Goal: Information Seeking & Learning: Learn about a topic

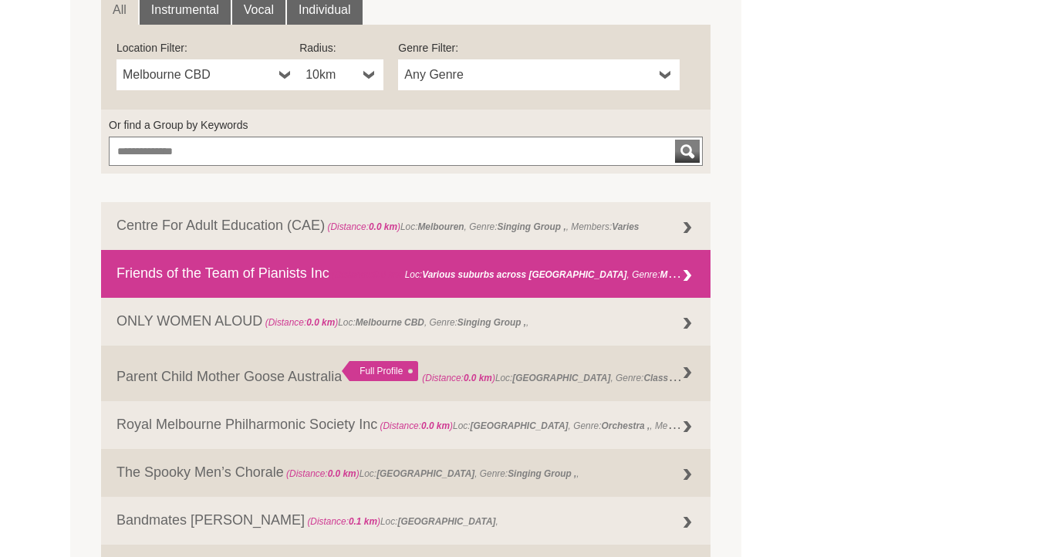
scroll to position [574, 0]
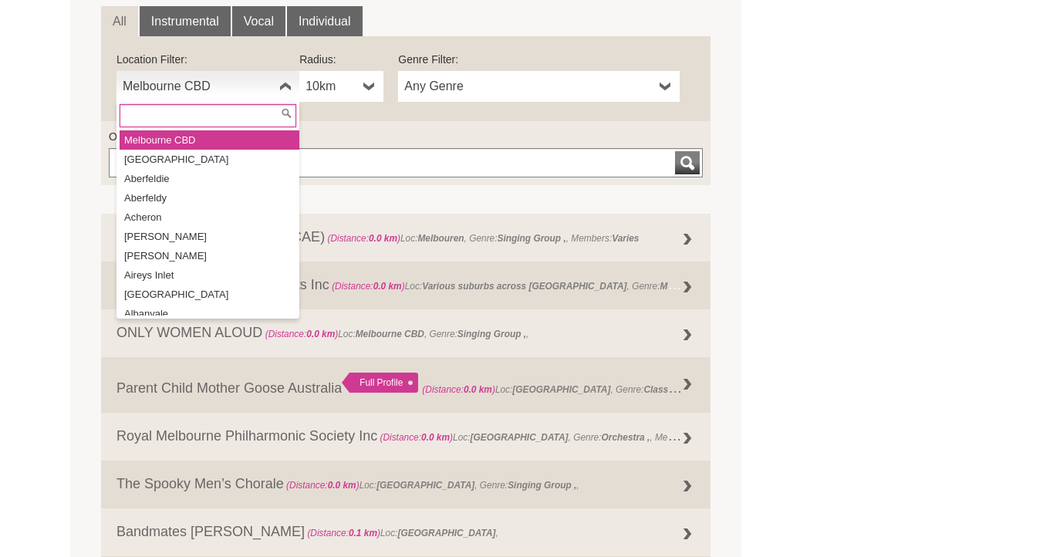
click at [213, 86] on span "Melbourne CBD" at bounding box center [198, 86] width 150 height 19
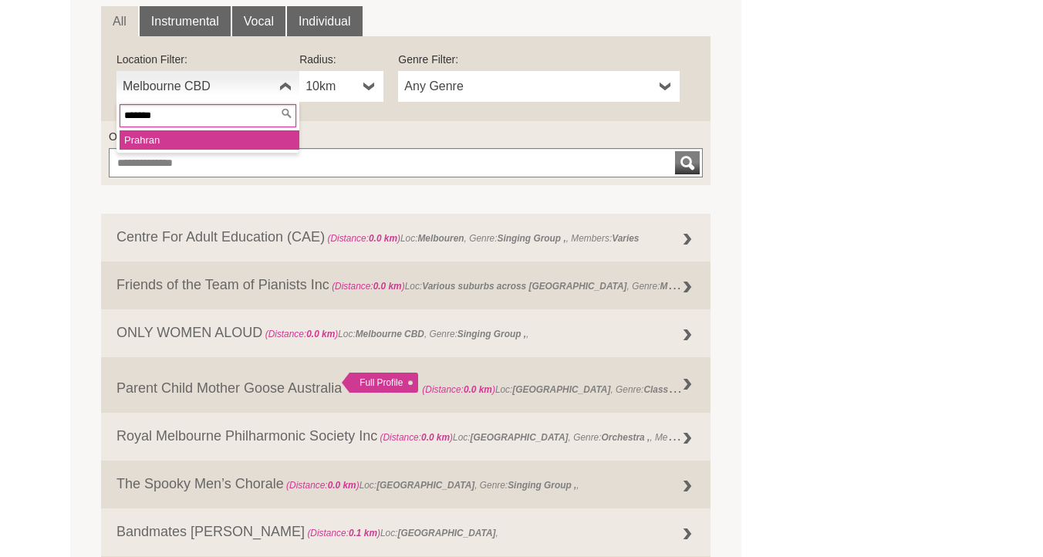
type input "*******"
click at [221, 141] on li "Prahran" at bounding box center [210, 139] width 180 height 19
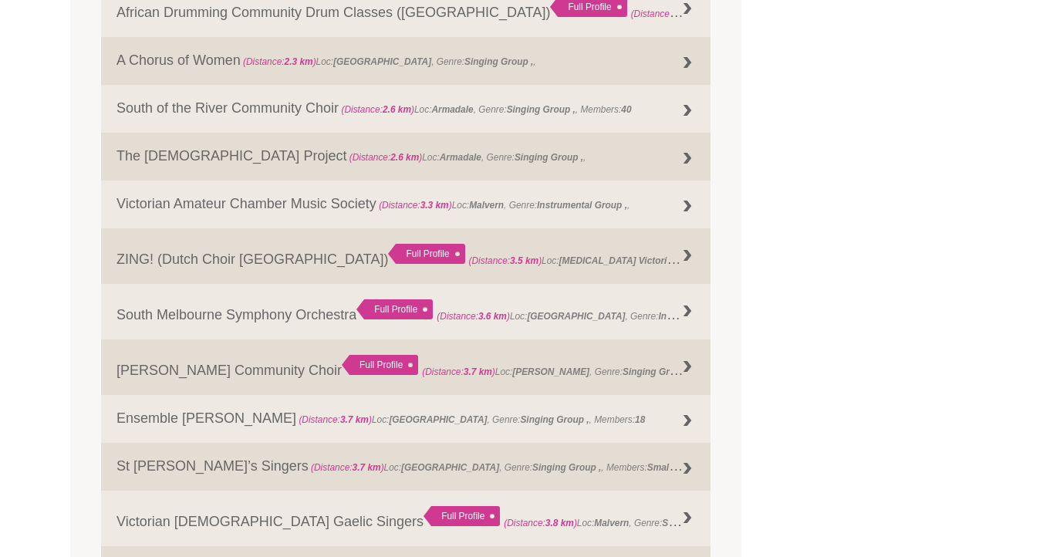
scroll to position [1015, 0]
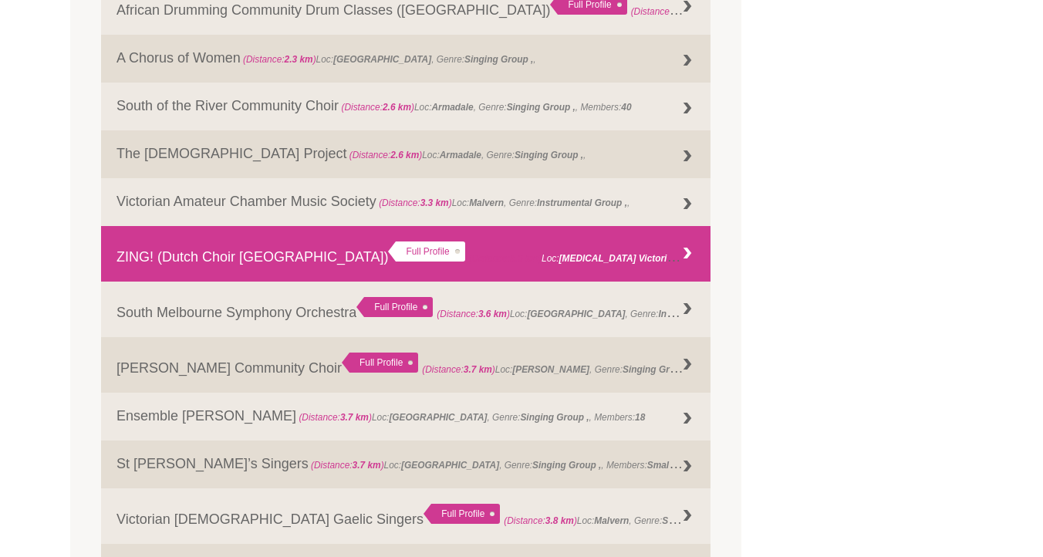
click at [388, 253] on div "Full Profile" at bounding box center [426, 252] width 76 height 20
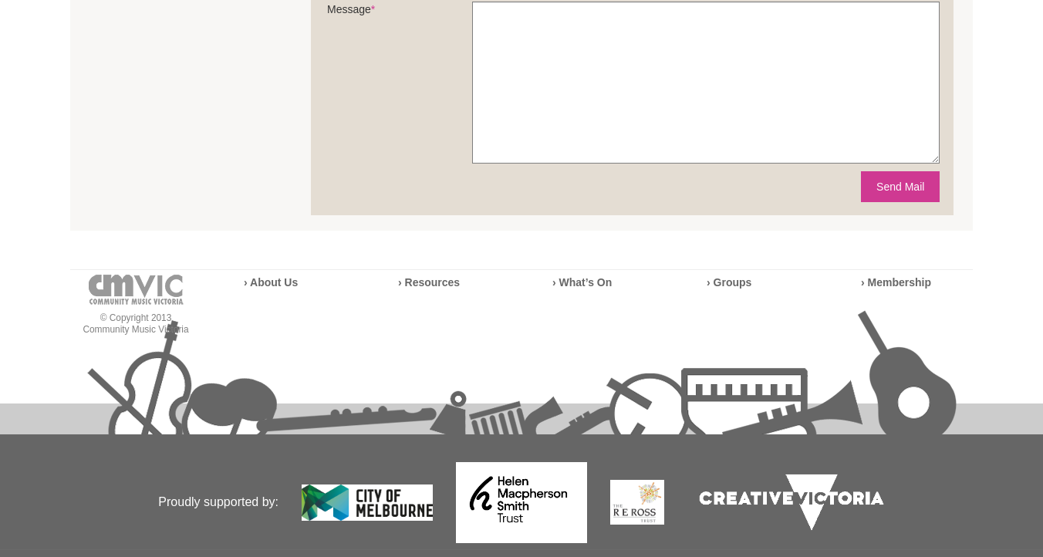
scroll to position [824, 0]
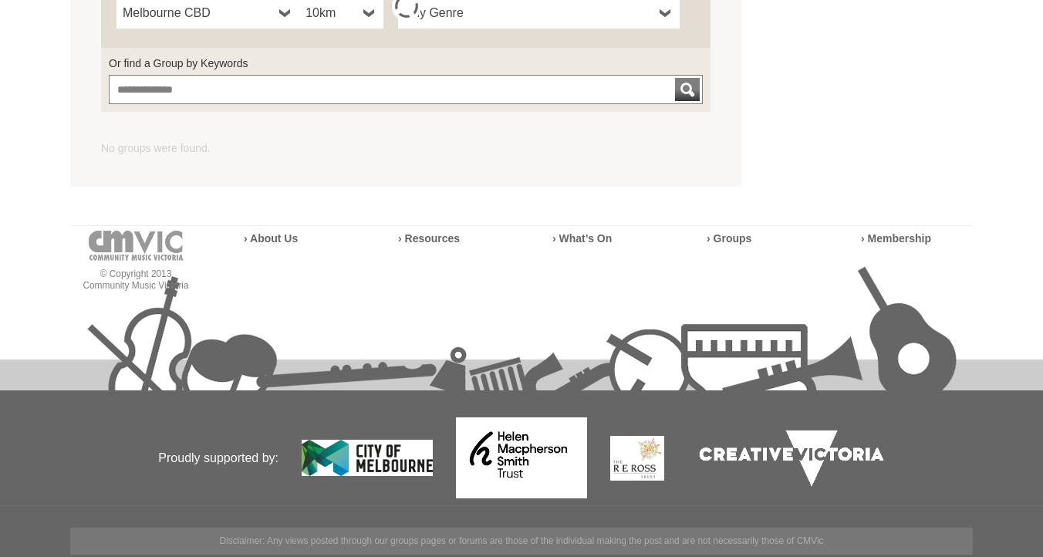
scroll to position [614, 0]
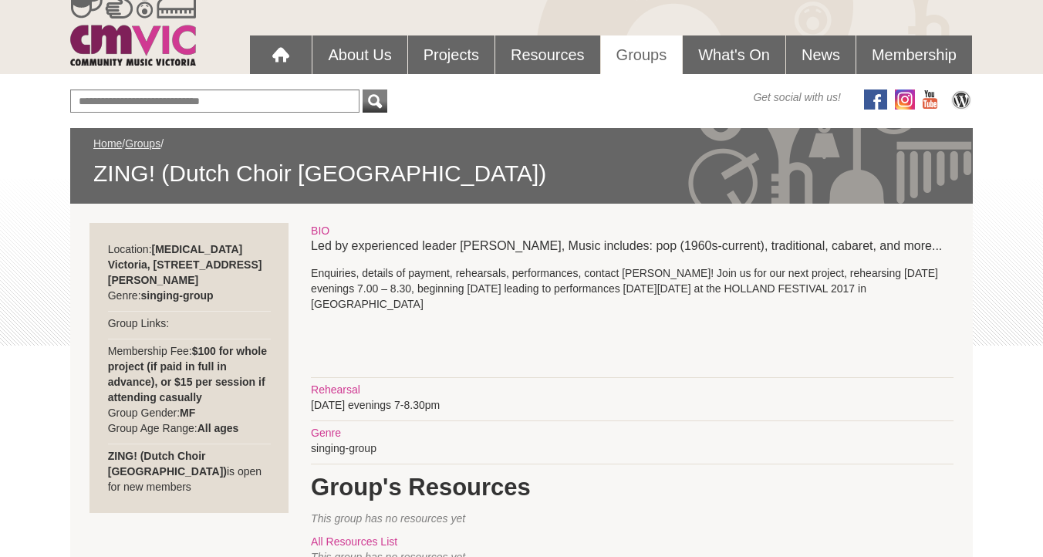
scroll to position [119, 0]
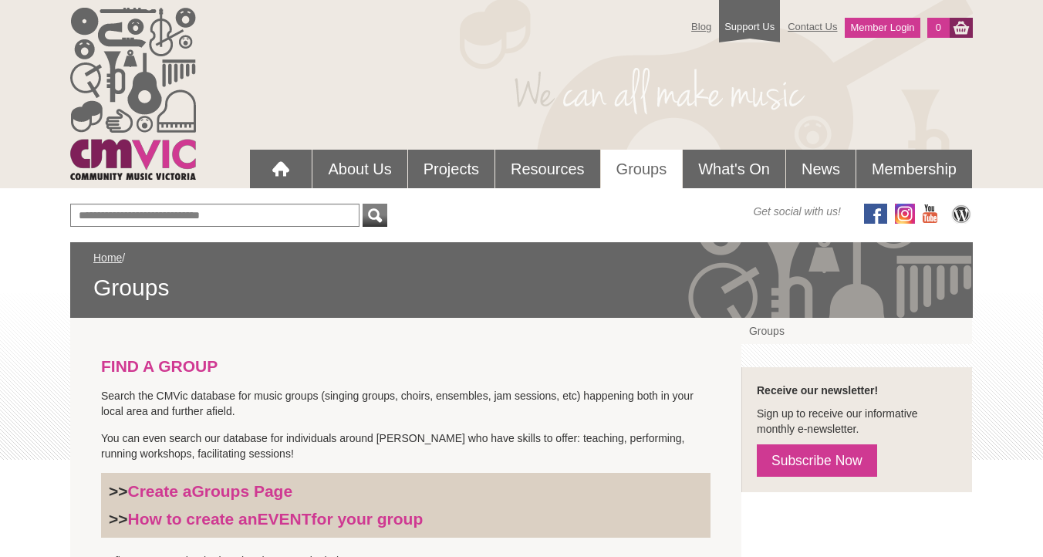
scroll to position [614, 0]
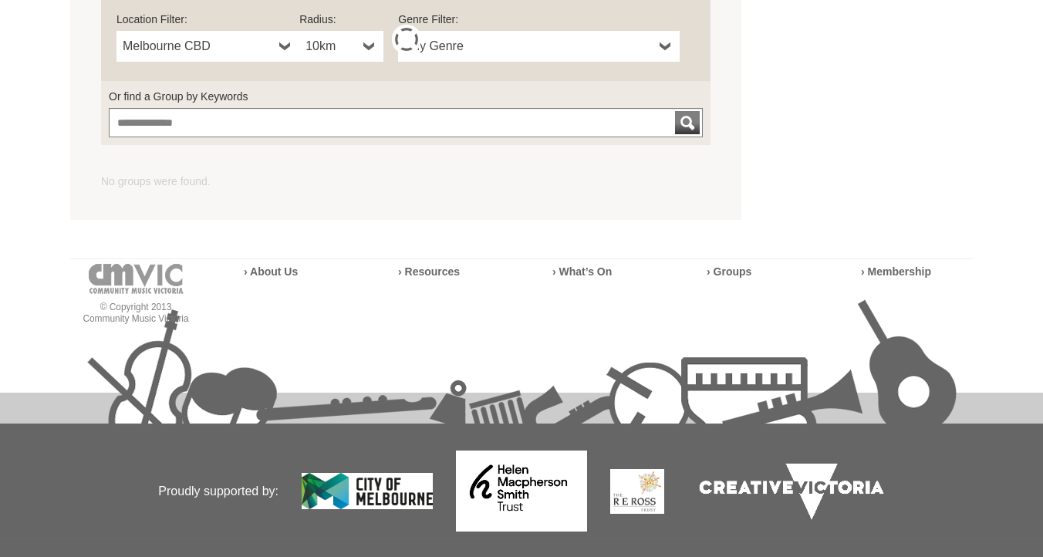
click at [201, 49] on span "Melbourne CBD" at bounding box center [198, 46] width 150 height 19
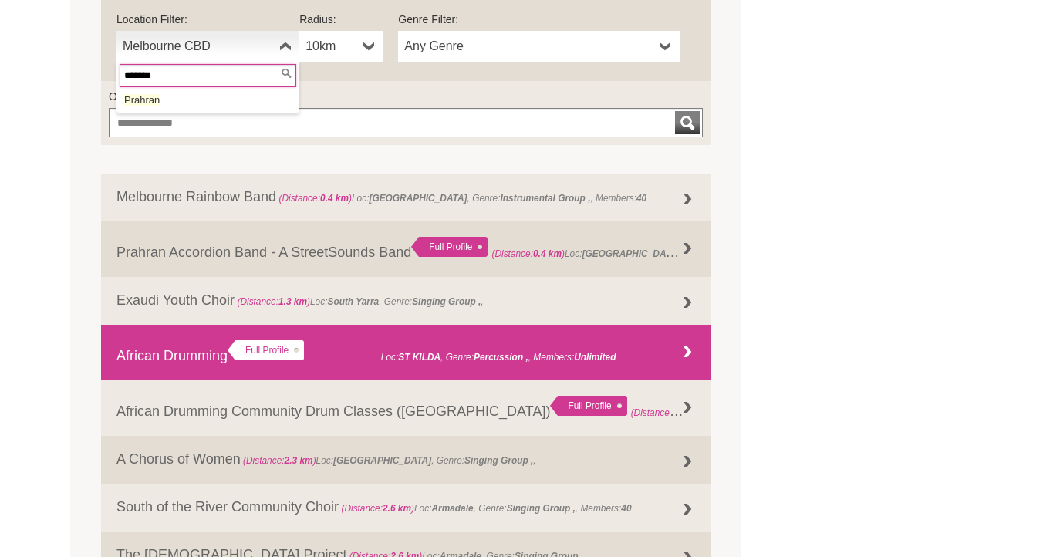
type input "*******"
click at [198, 339] on link "African Drumming Full Profile (Distance: 1.7 km ) Loc: ST KILDA , Genre: , Memb…" at bounding box center [406, 353] width 610 height 56
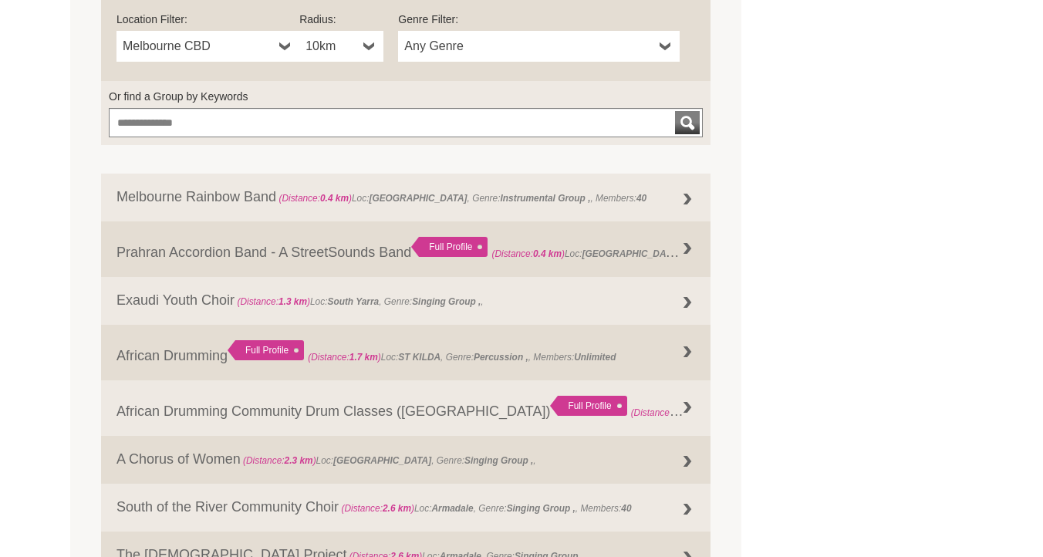
click at [201, 51] on span "Melbourne CBD" at bounding box center [198, 46] width 150 height 19
click at [201, 50] on span "Melbourne CBD" at bounding box center [198, 46] width 150 height 19
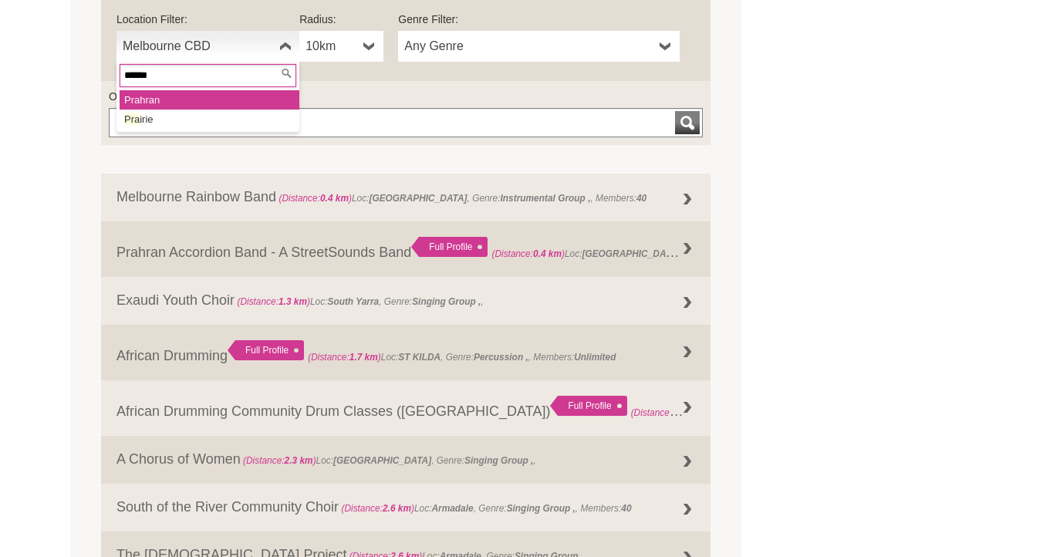
type input "*******"
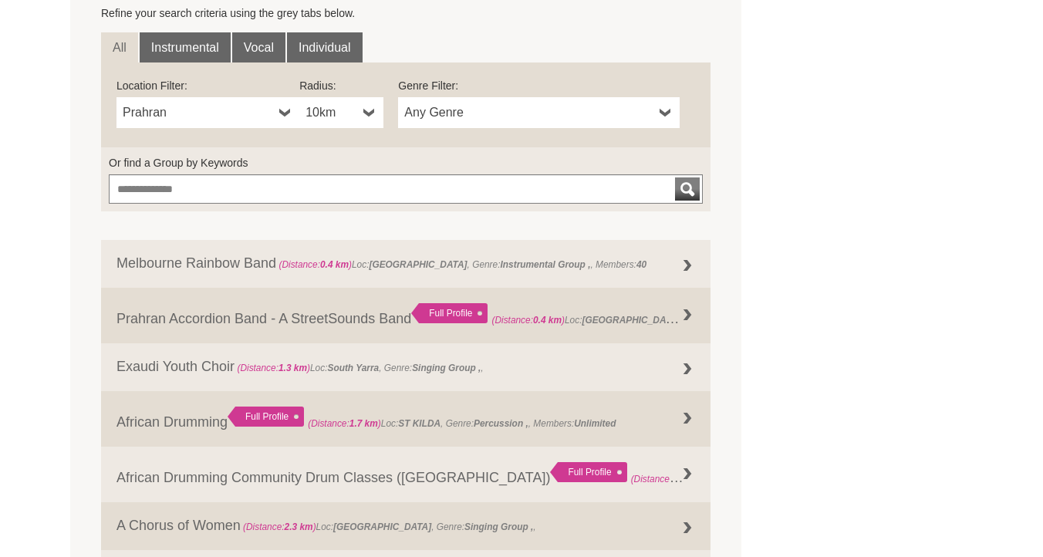
scroll to position [546, 0]
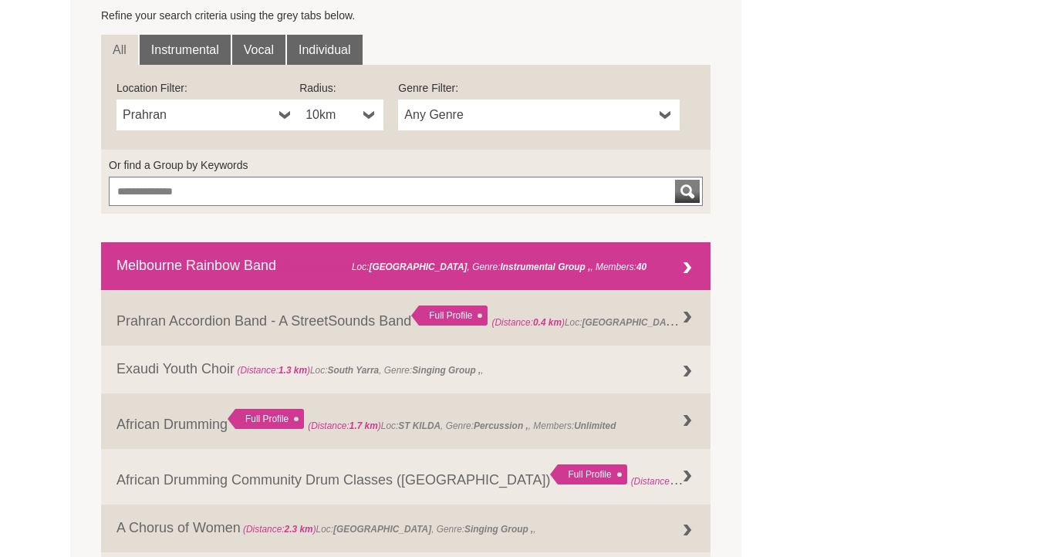
click at [164, 267] on link "Melbourne Rainbow Band (Distance: 0.4 km ) Loc: Windsor , Genre: Instrumental G…" at bounding box center [406, 266] width 610 height 48
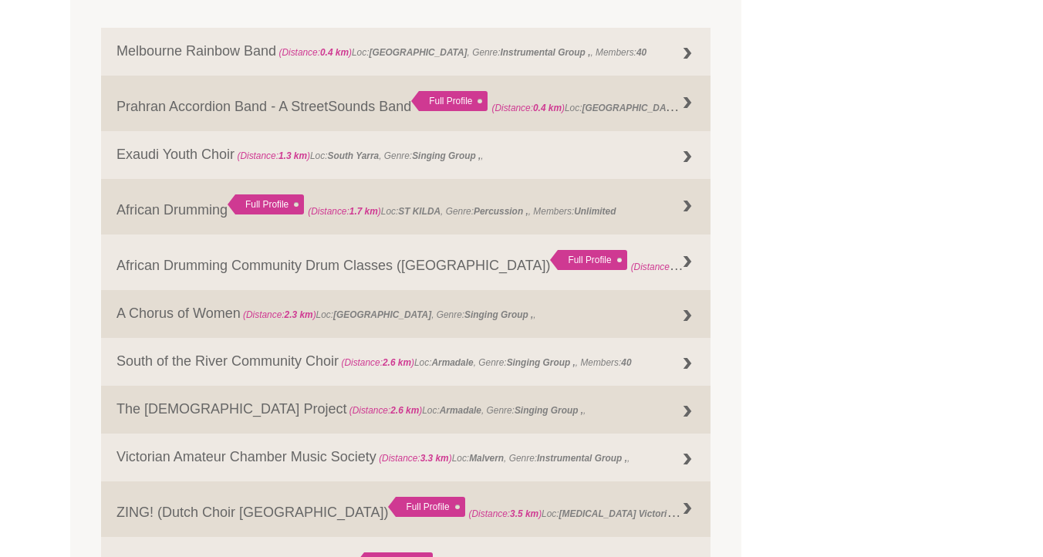
scroll to position [765, 0]
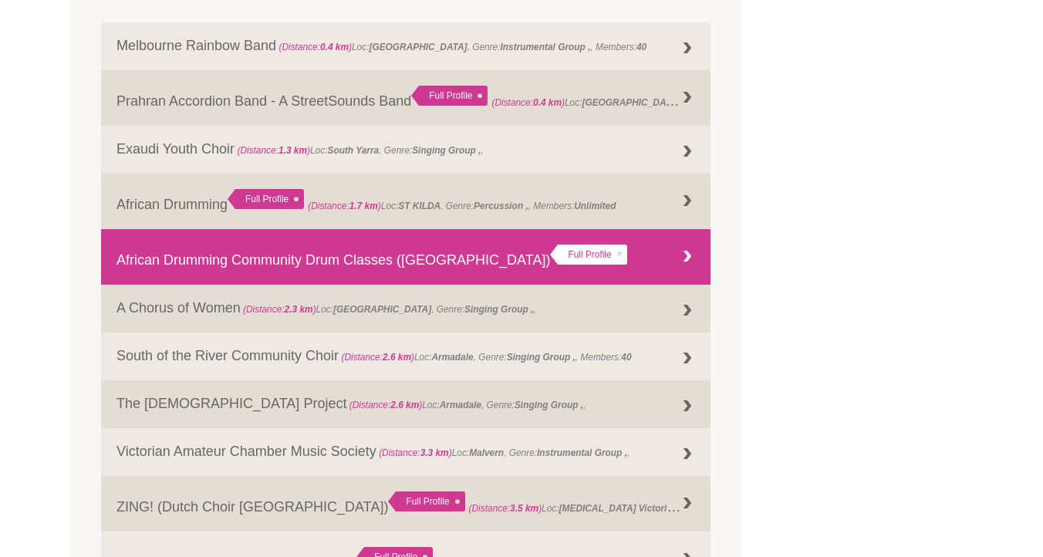
click at [275, 256] on link "African Drumming Community Drum Classes (St Kilda) Full Profile (Distance: 1.7 …" at bounding box center [406, 257] width 610 height 56
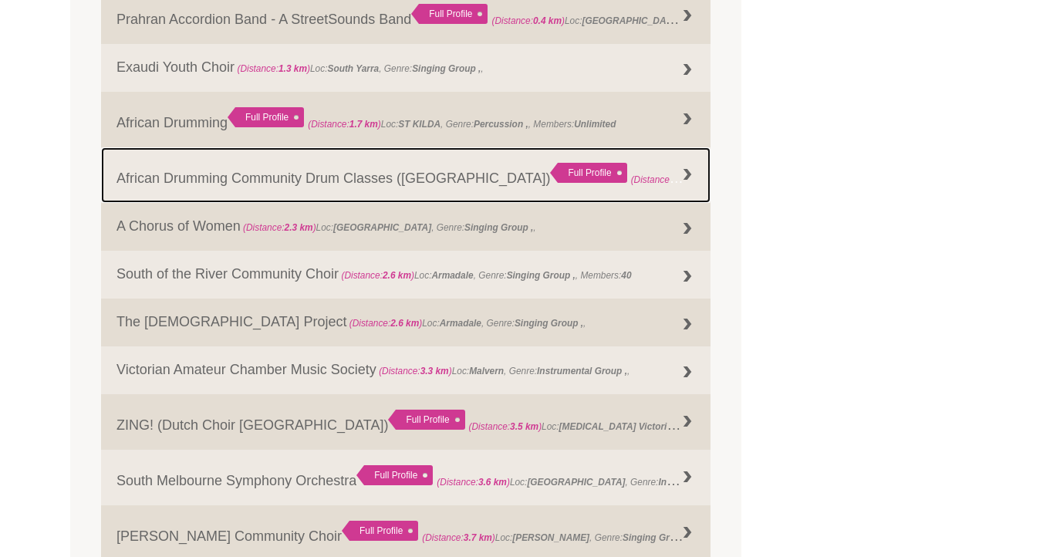
scroll to position [850, 0]
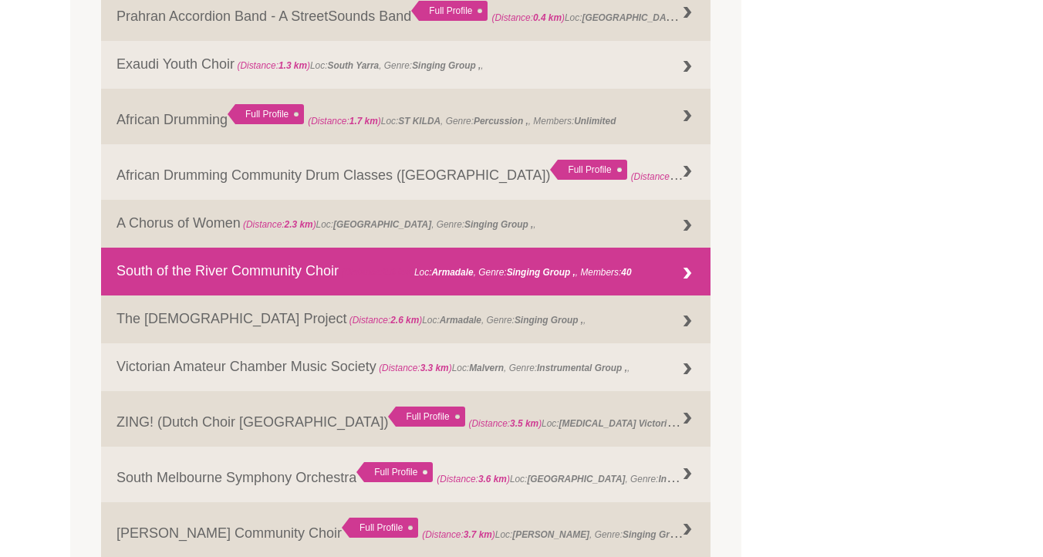
click at [220, 279] on link "South of the River Community Choir (Distance: 2.6 km ) Loc: Armadale , Genre: S…" at bounding box center [406, 272] width 610 height 48
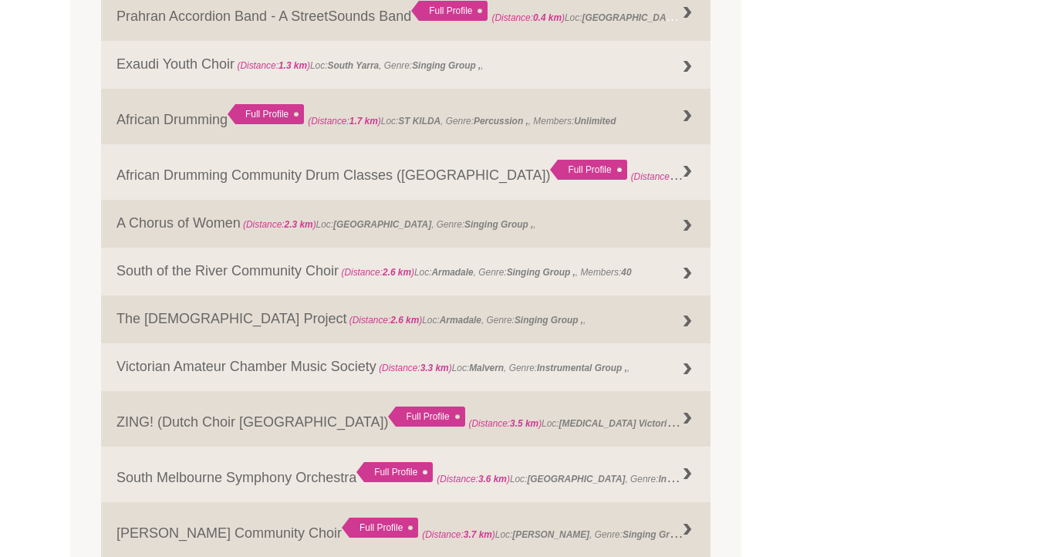
click at [39, 329] on div "Blog Support Us Contact Us Member Login 0 About Us" at bounding box center [521, 529] width 1043 height 2758
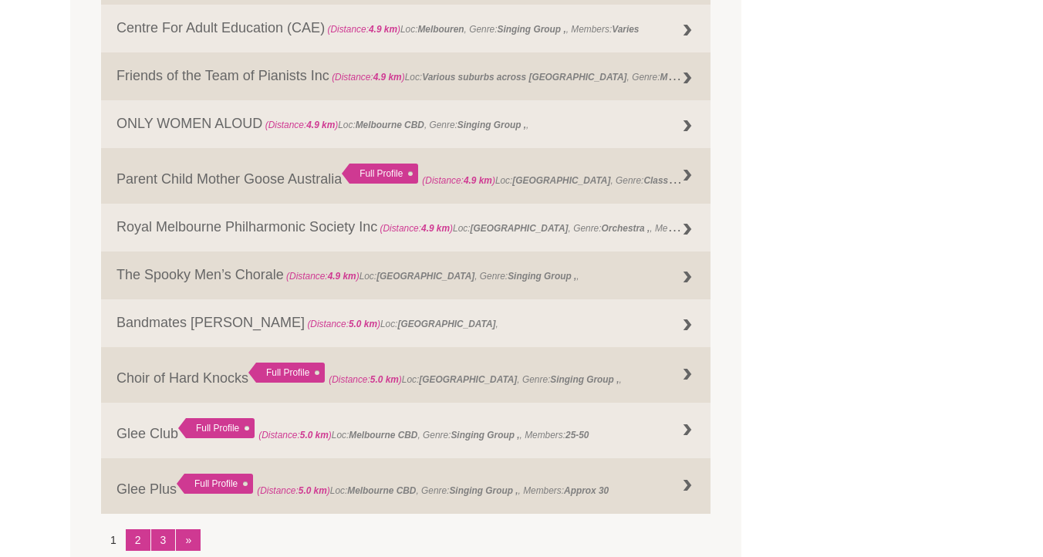
scroll to position [1803, 0]
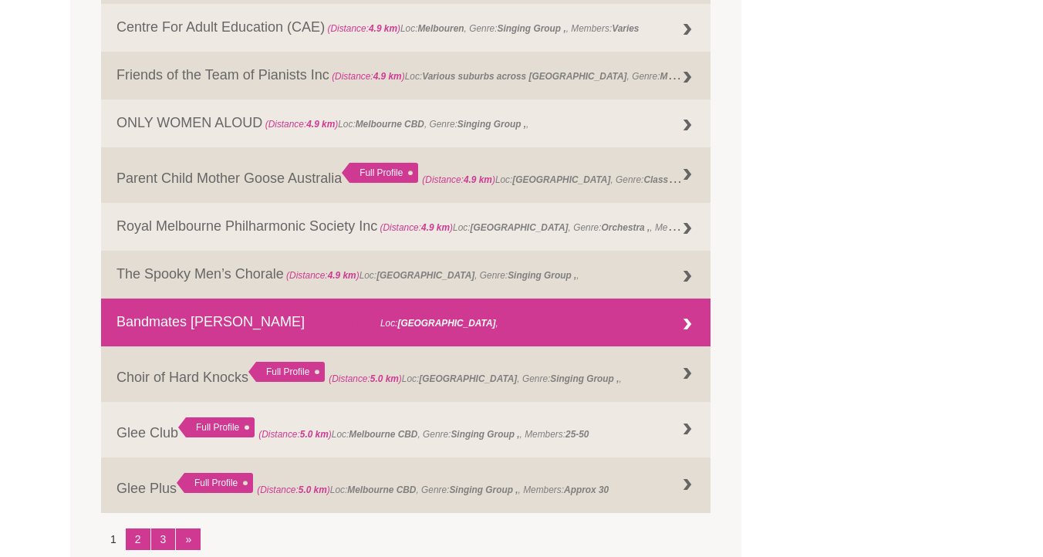
click at [165, 319] on link "Bandmates Victoria (Distance: 5.0 km ) Loc: Melbourne ," at bounding box center [406, 323] width 610 height 48
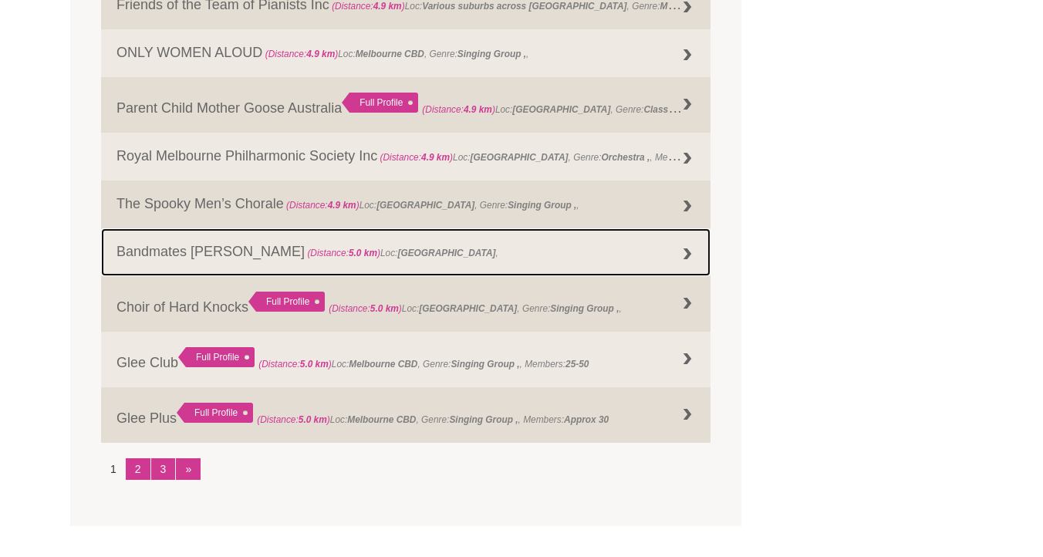
scroll to position [1874, 0]
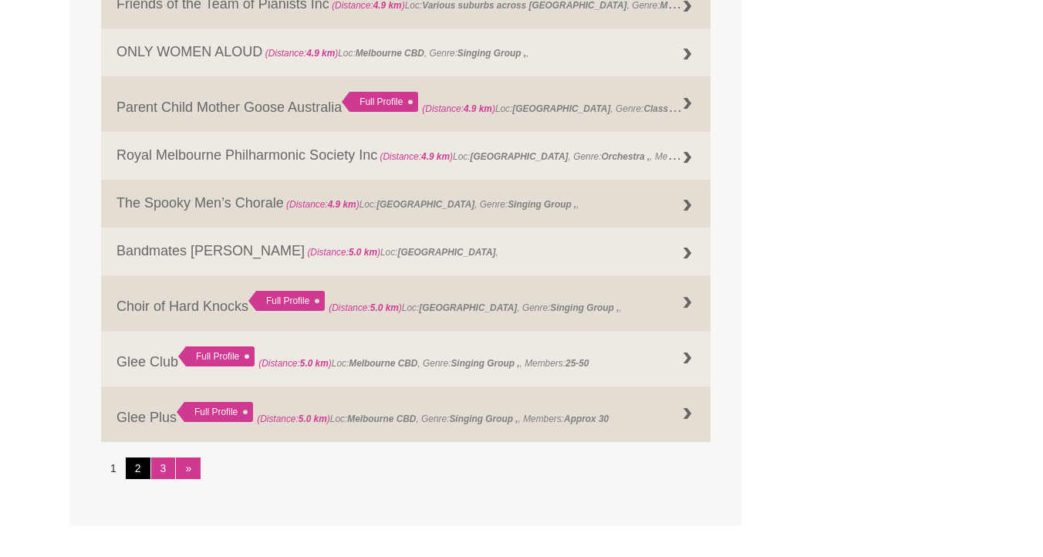
click at [137, 469] on link "2" at bounding box center [138, 469] width 25 height 22
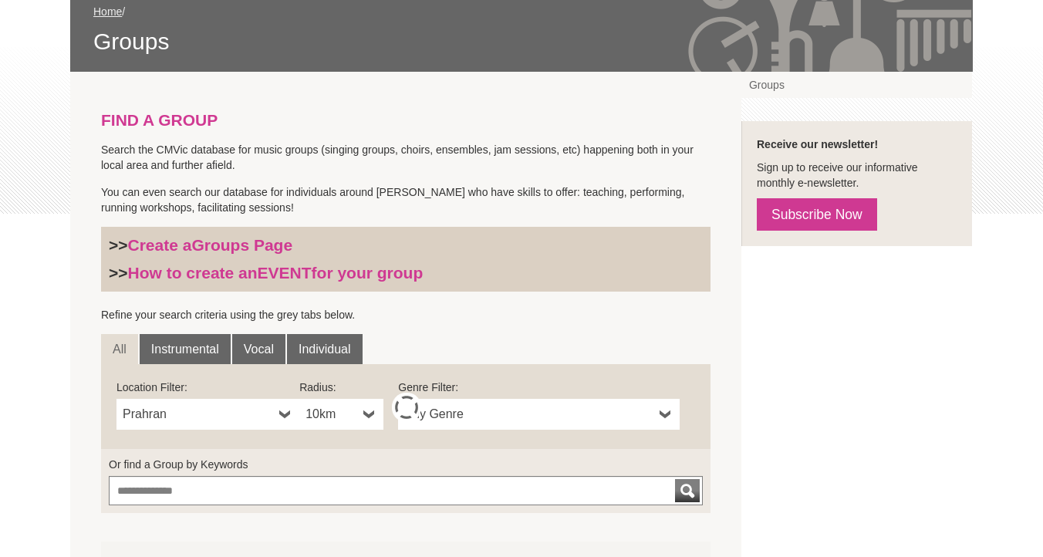
scroll to position [451, 0]
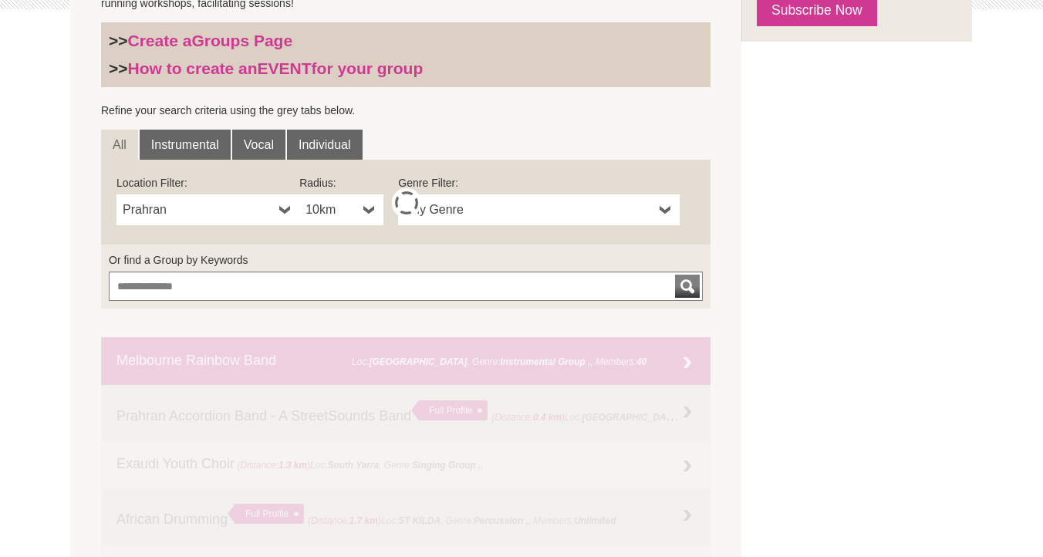
click at [124, 358] on link "Melbourne Rainbow Band (Distance: 0.4 km ) Loc: Windsor , Genre: Instrumental G…" at bounding box center [406, 361] width 610 height 48
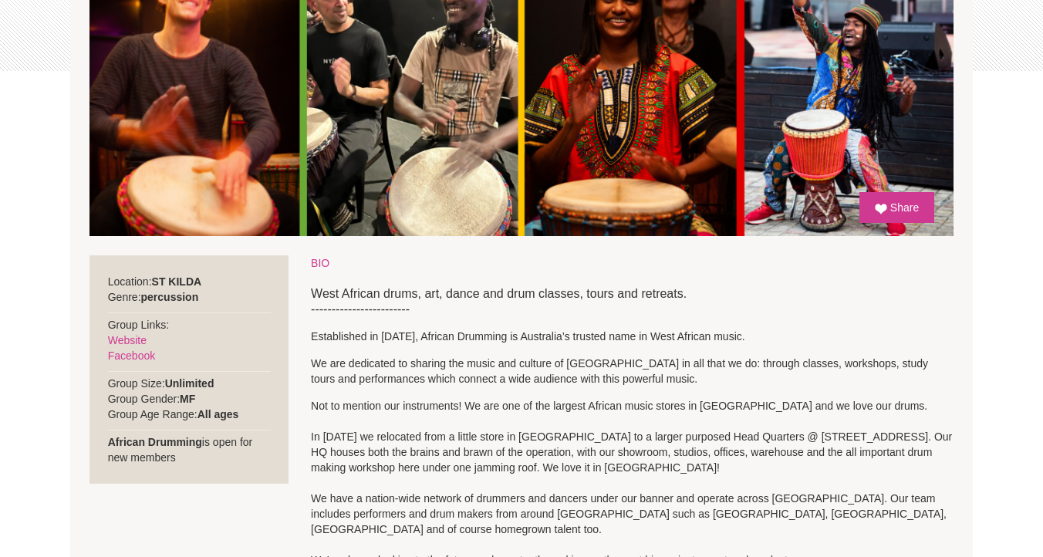
scroll to position [417, 0]
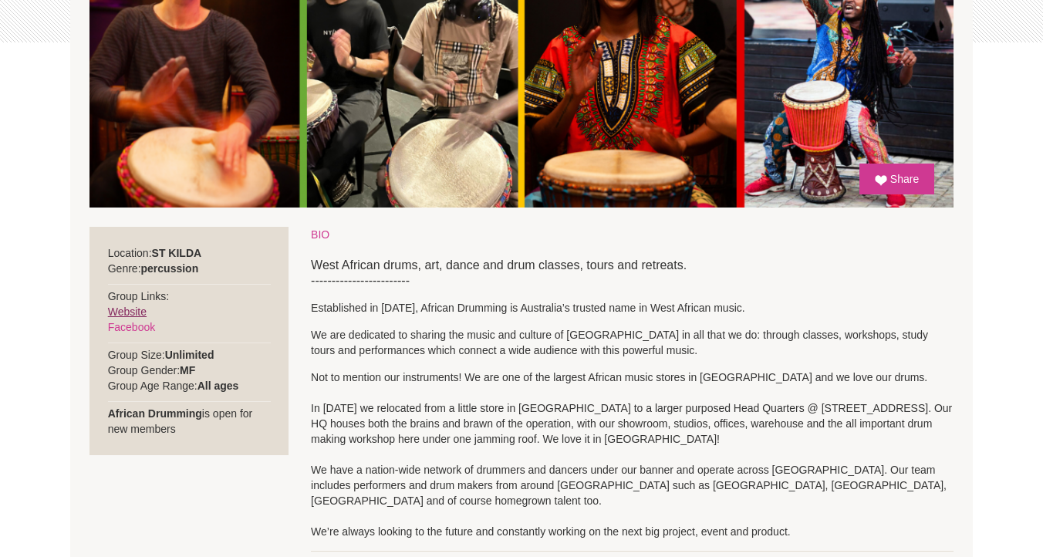
click at [124, 312] on link "Website" at bounding box center [127, 312] width 39 height 12
click at [138, 327] on link "Facebook" at bounding box center [131, 327] width 47 height 12
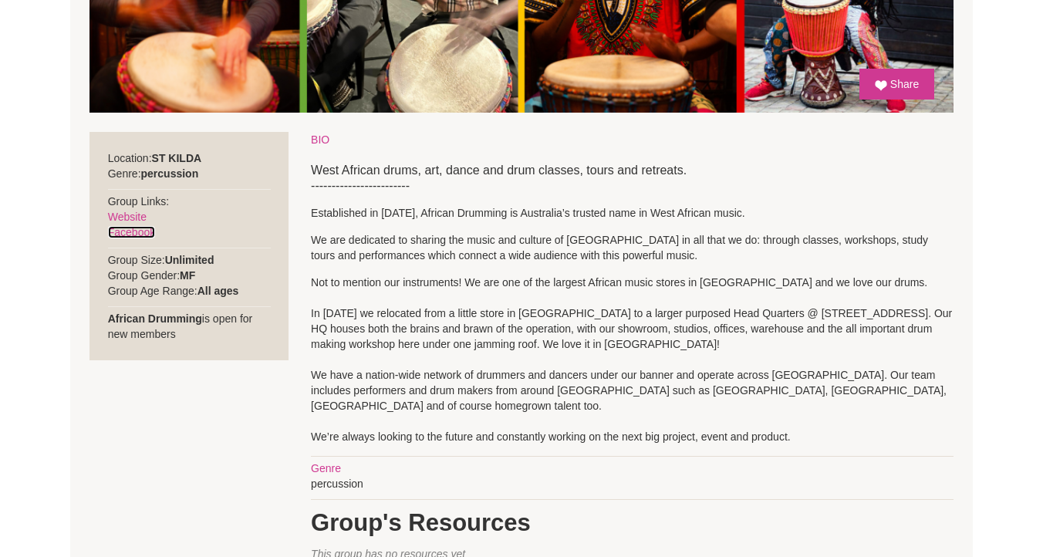
scroll to position [495, 0]
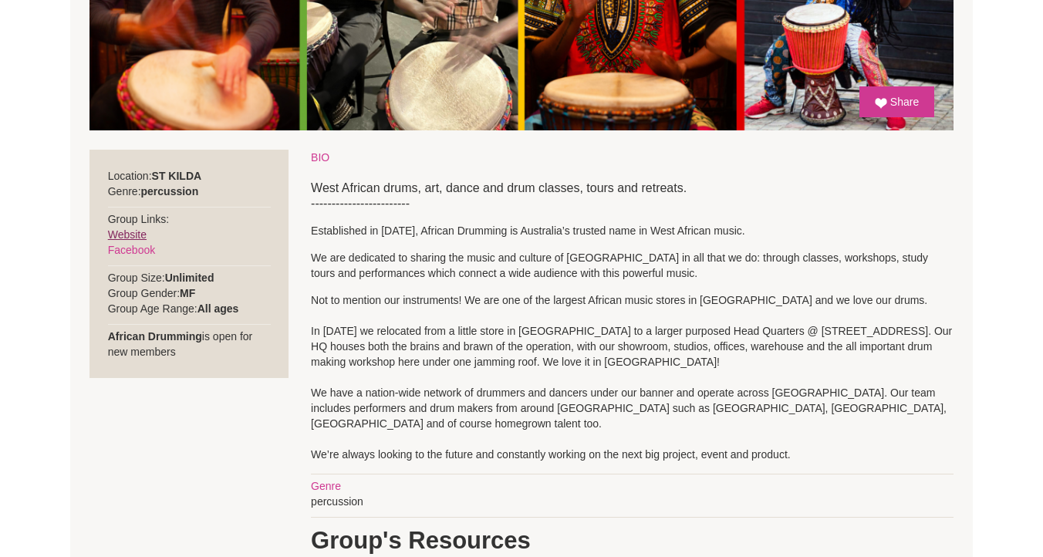
click at [140, 231] on link "Website" at bounding box center [127, 234] width 39 height 12
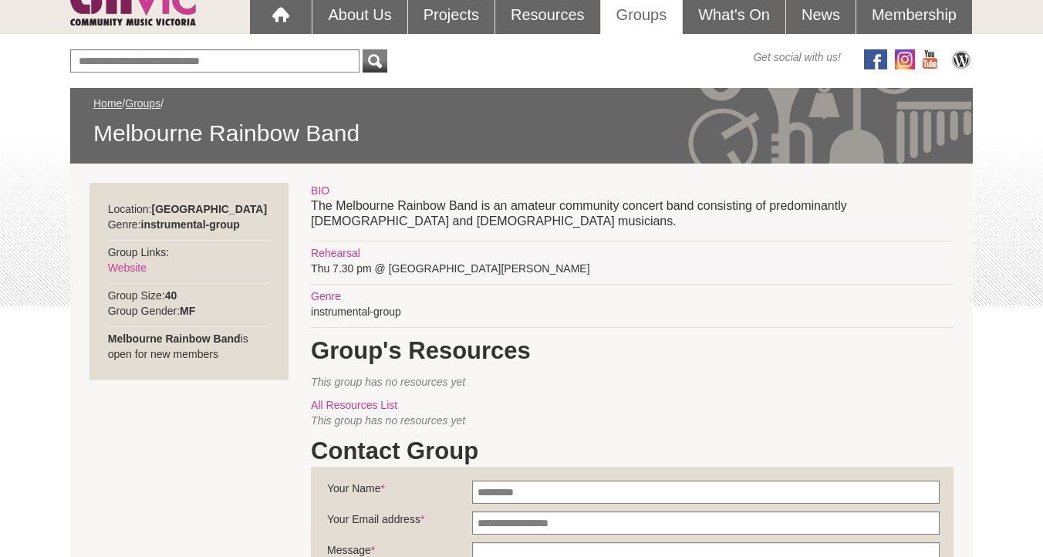
scroll to position [163, 0]
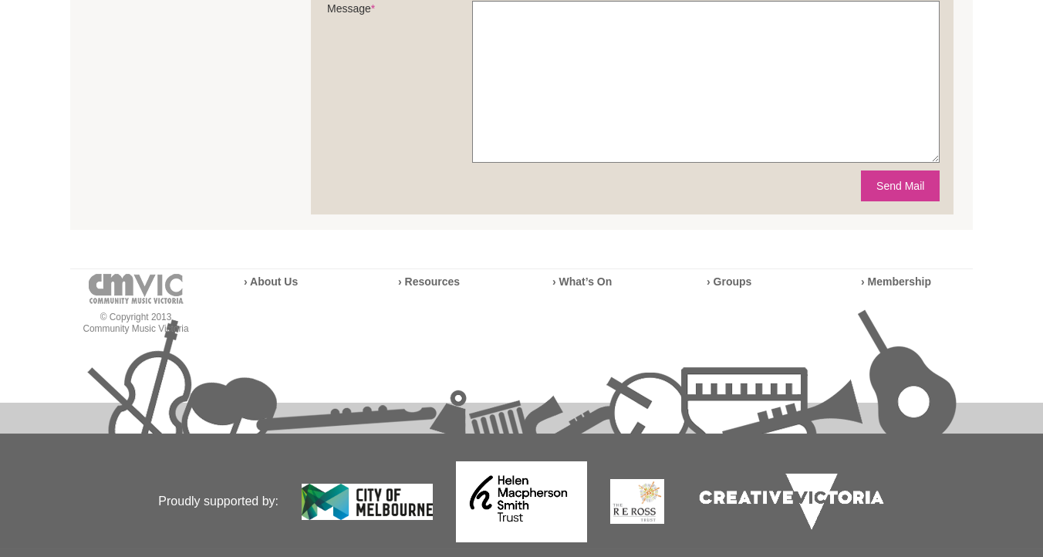
click at [552, 261] on div "© Copyright 2013 Community Music Victoria › About Us › Resources › What’s On" at bounding box center [521, 432] width 903 height 343
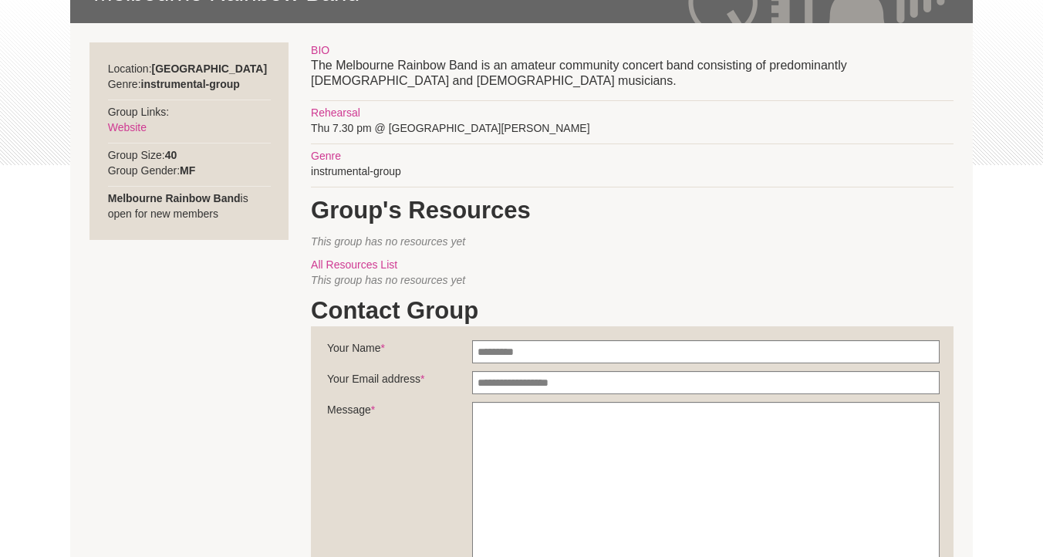
scroll to position [102, 0]
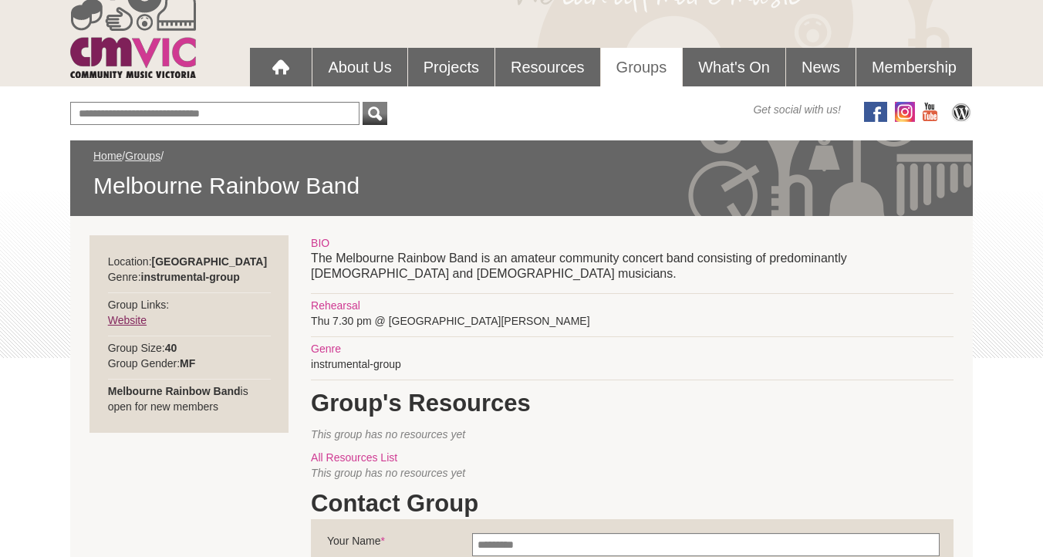
click at [135, 320] on link "Website" at bounding box center [127, 320] width 39 height 12
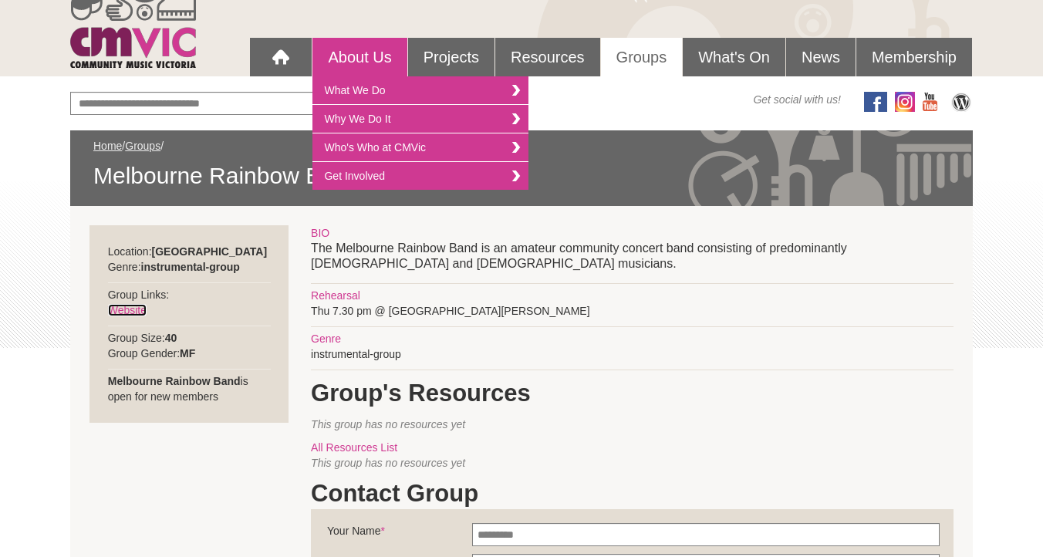
scroll to position [113, 0]
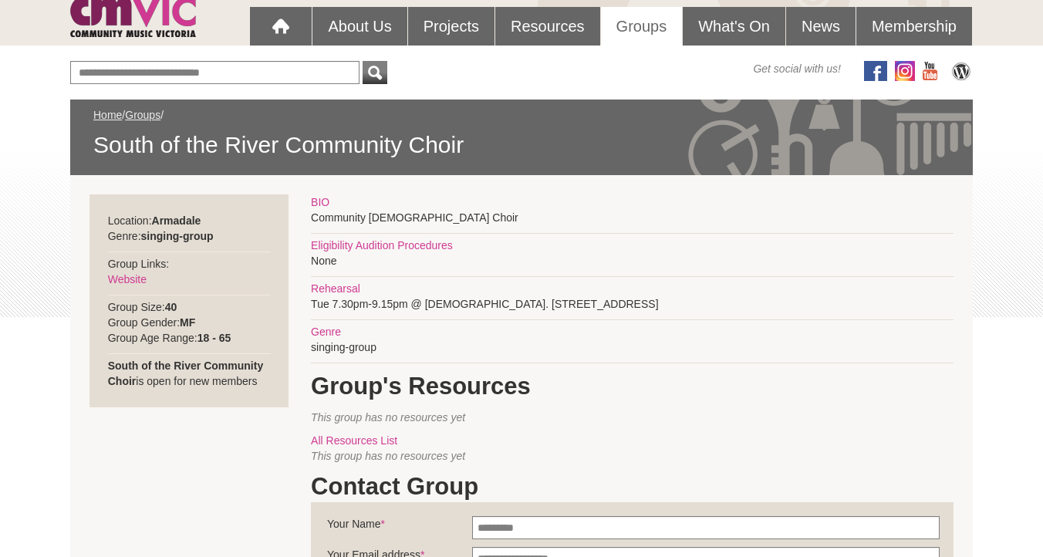
scroll to position [204, 0]
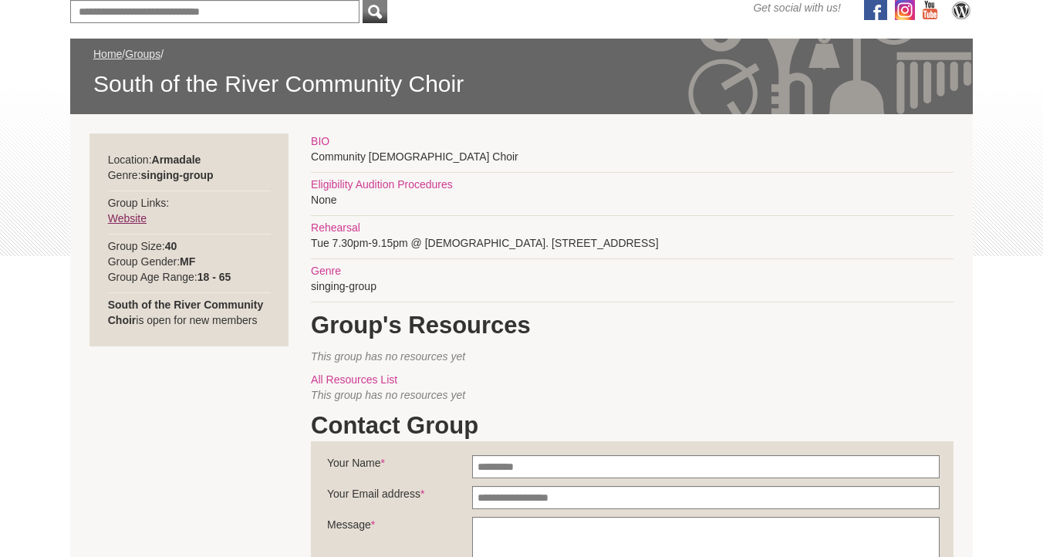
click at [122, 214] on link "Website" at bounding box center [127, 218] width 39 height 12
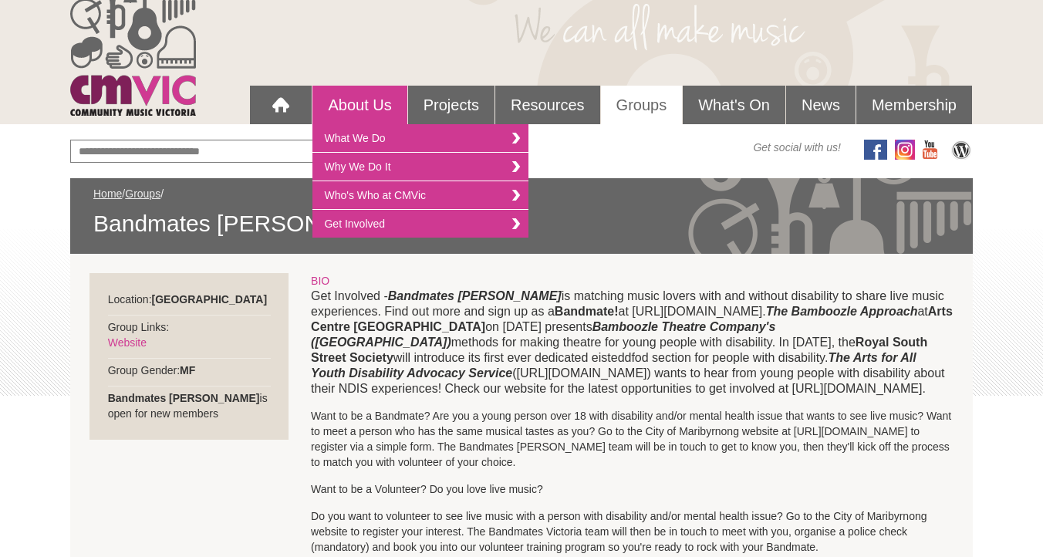
scroll to position [65, 0]
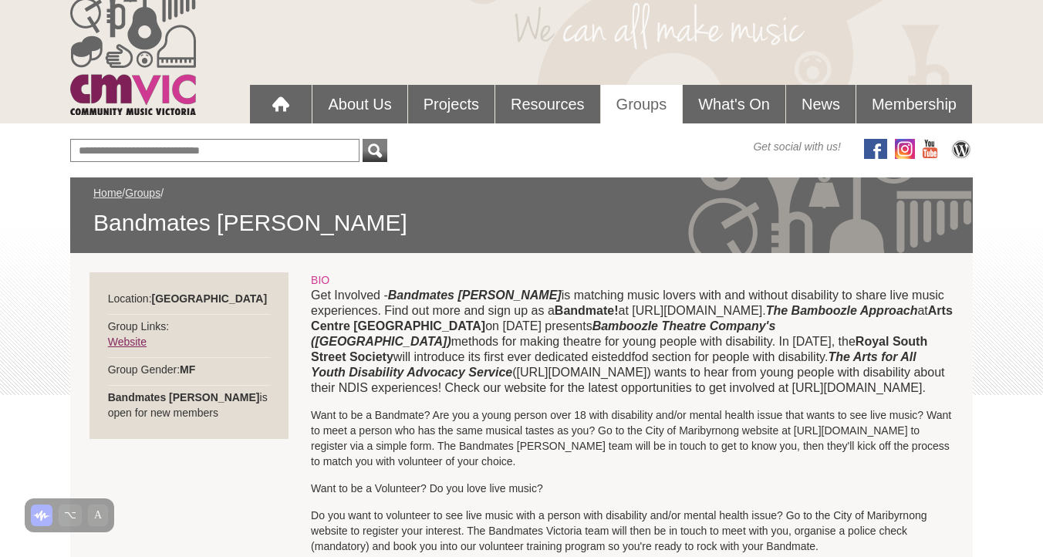
click at [127, 342] on link "Website" at bounding box center [127, 342] width 39 height 12
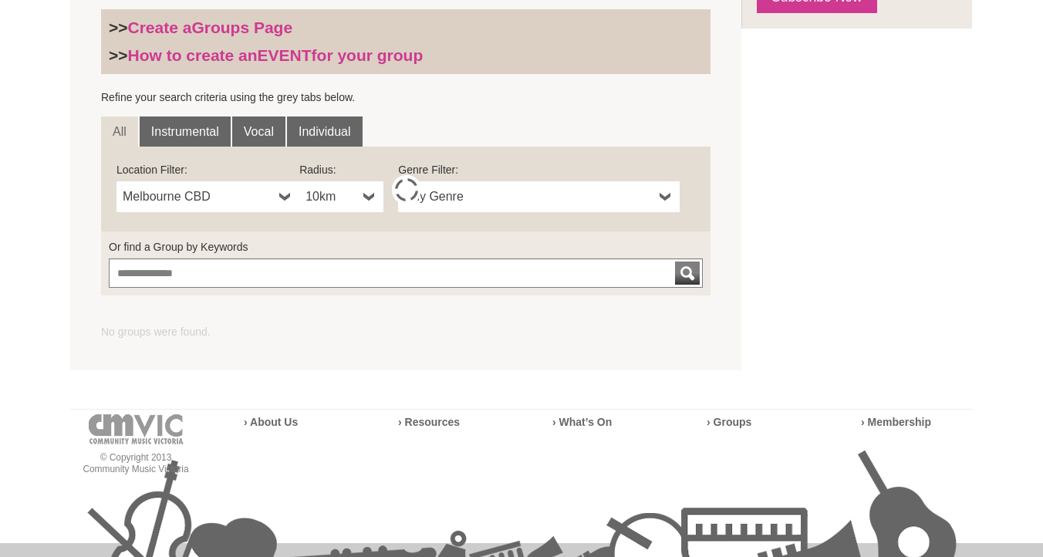
scroll to position [466, 0]
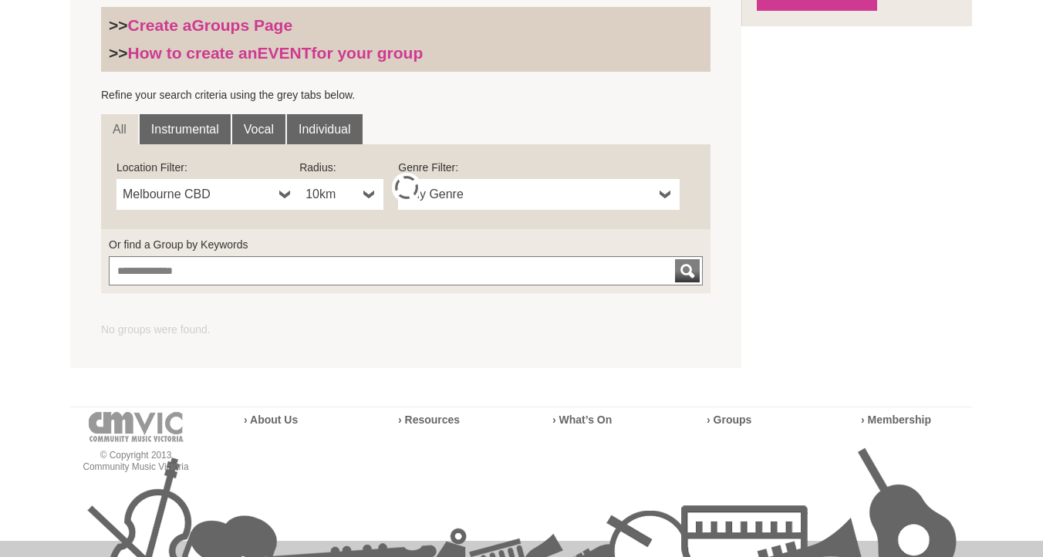
click at [213, 188] on span "Melbourne CBD" at bounding box center [198, 194] width 150 height 19
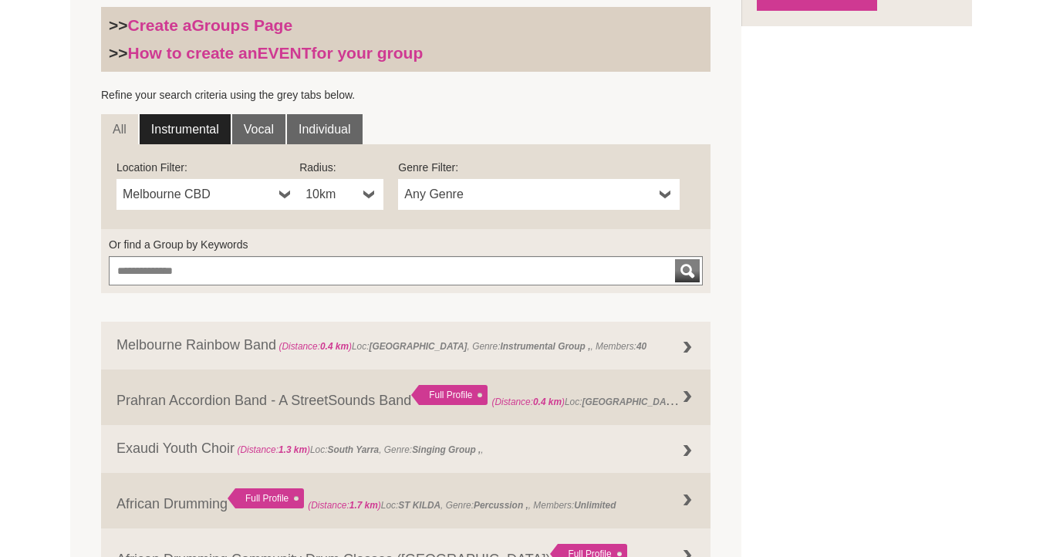
click at [170, 123] on link "Instrumental" at bounding box center [185, 129] width 91 height 31
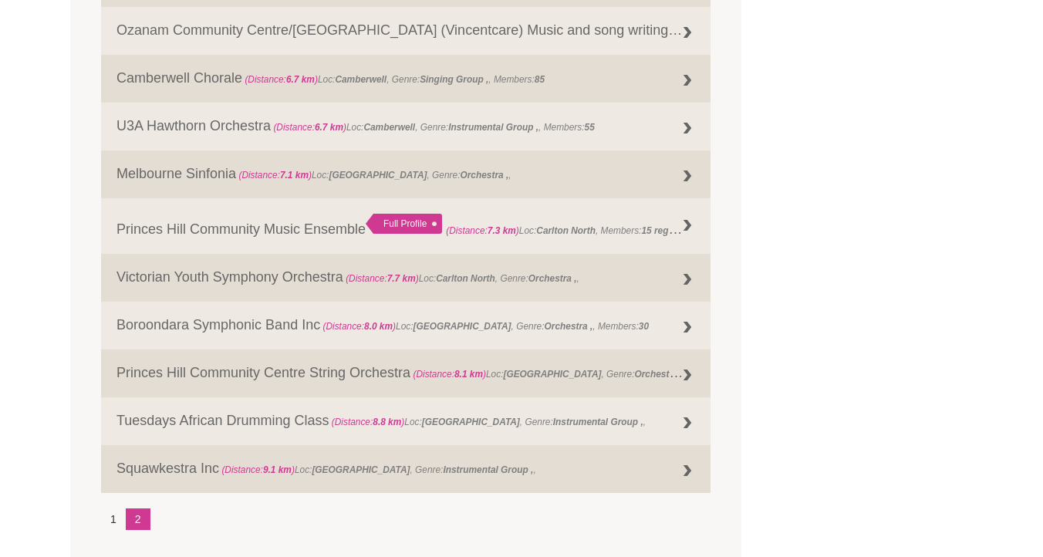
scroll to position [1772, 0]
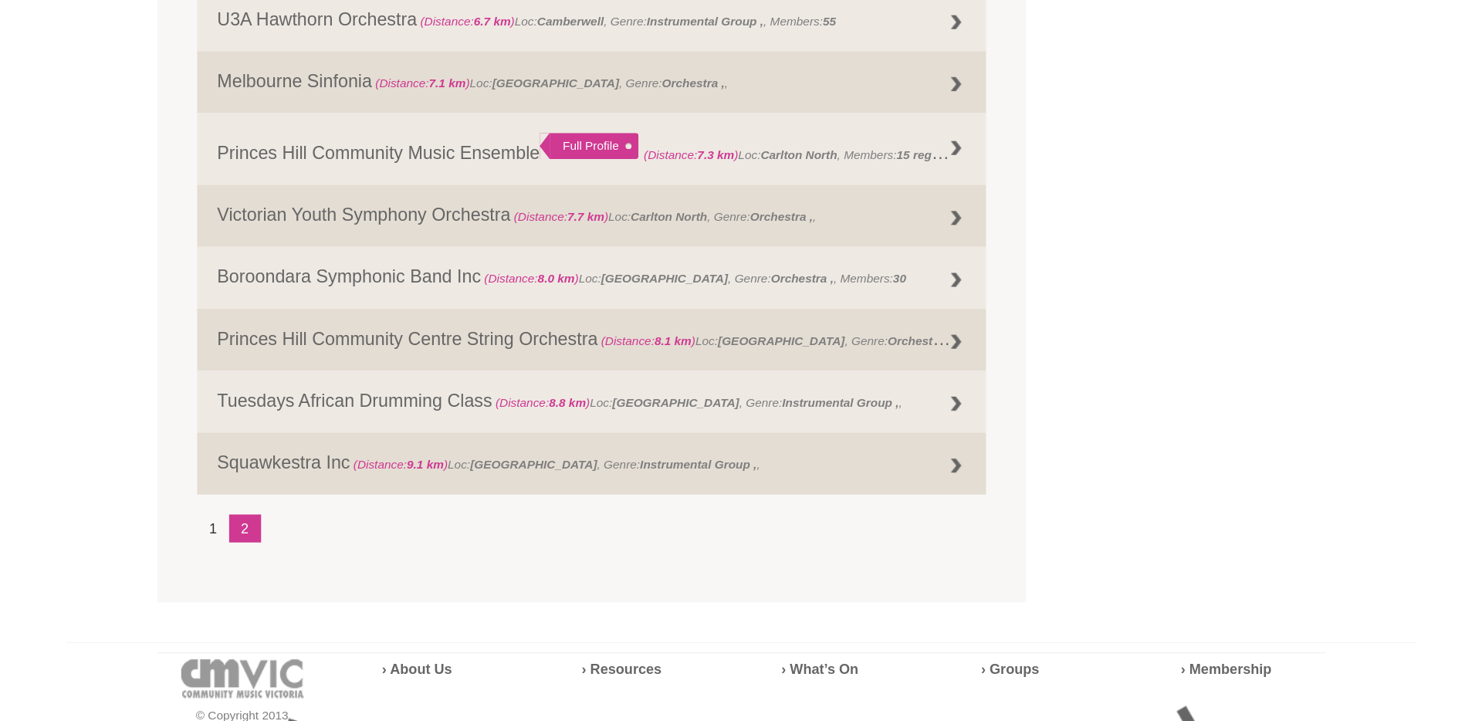
scroll to position [1883, 0]
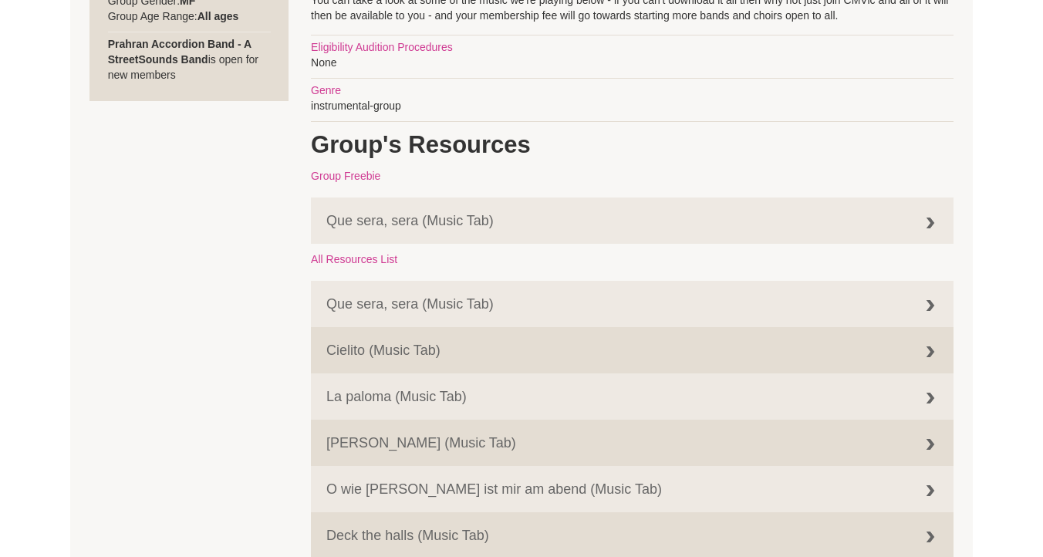
scroll to position [765, 0]
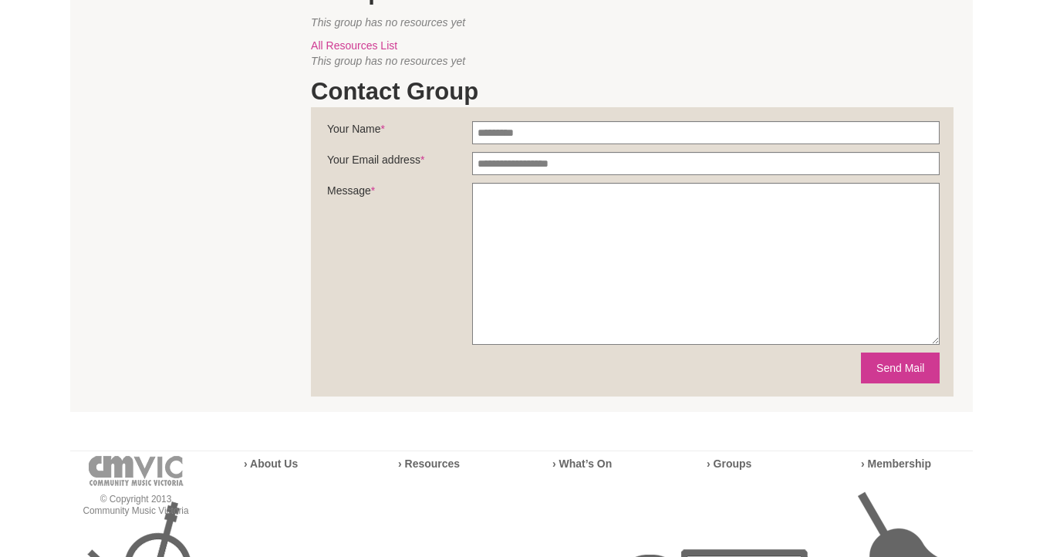
scroll to position [286, 0]
